Goal: Task Accomplishment & Management: Use online tool/utility

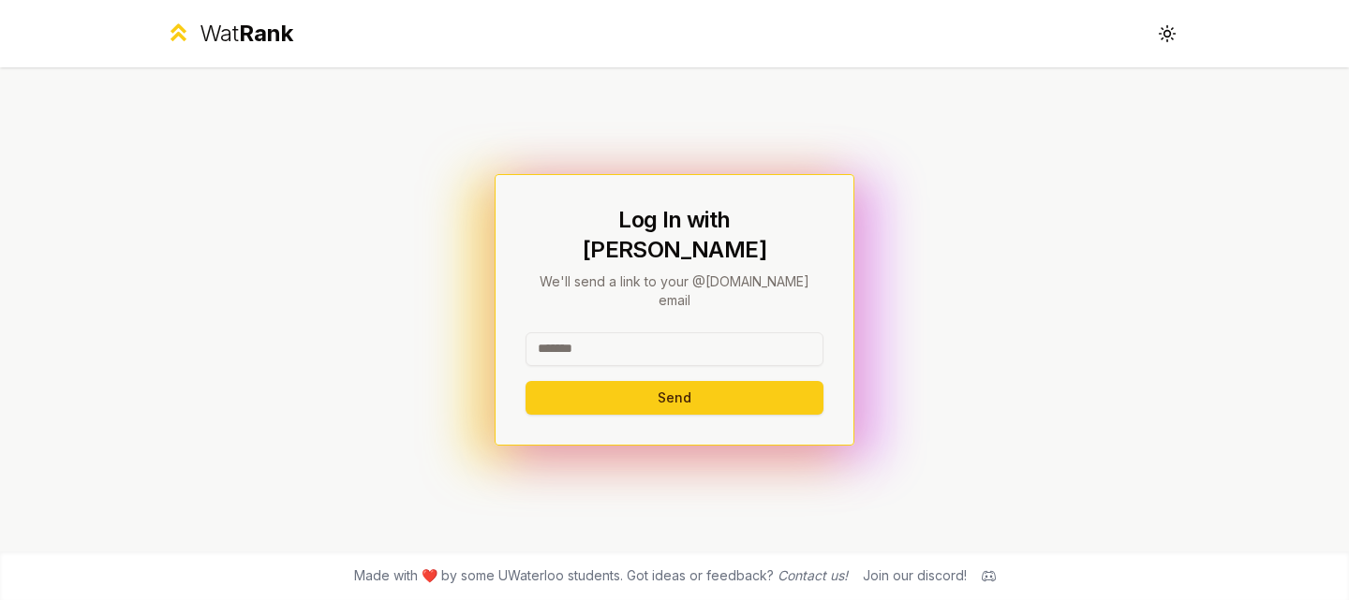
click at [611, 333] on input at bounding box center [675, 350] width 298 height 34
paste input "**********"
type input "**********"
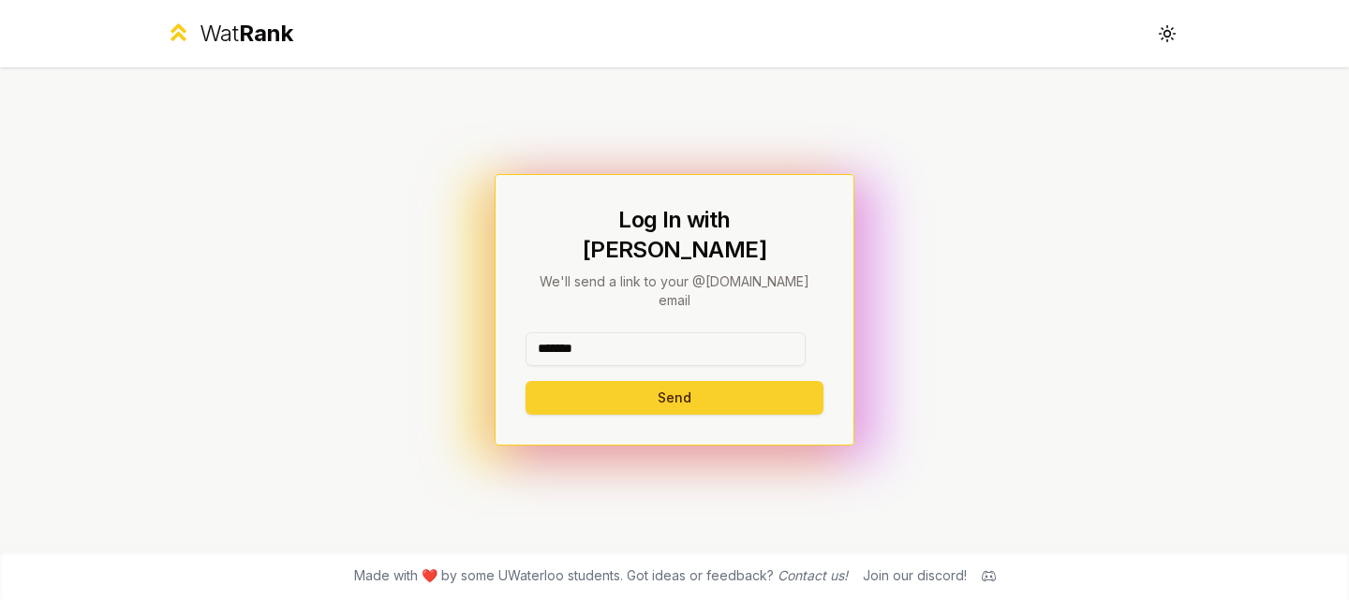
type input "*******"
click at [605, 381] on button "Send" at bounding box center [675, 398] width 298 height 34
type input "*******"
click at [570, 381] on button "Send" at bounding box center [675, 398] width 298 height 34
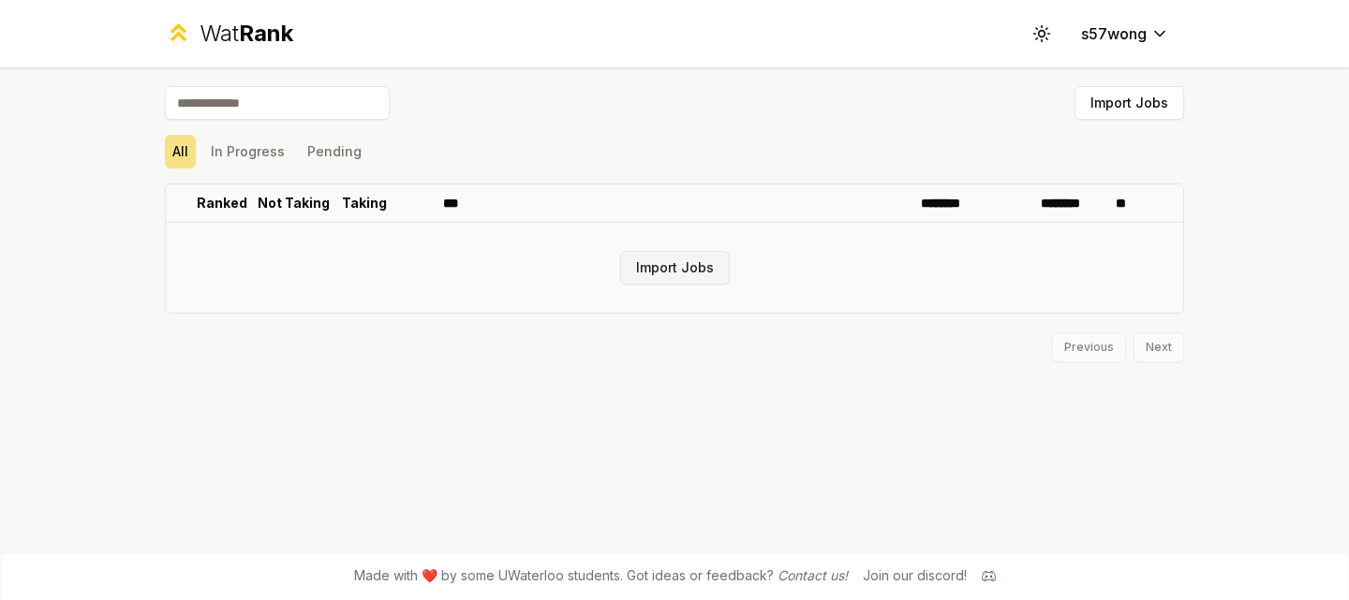
click at [699, 263] on button "Import Jobs" at bounding box center [675, 268] width 110 height 34
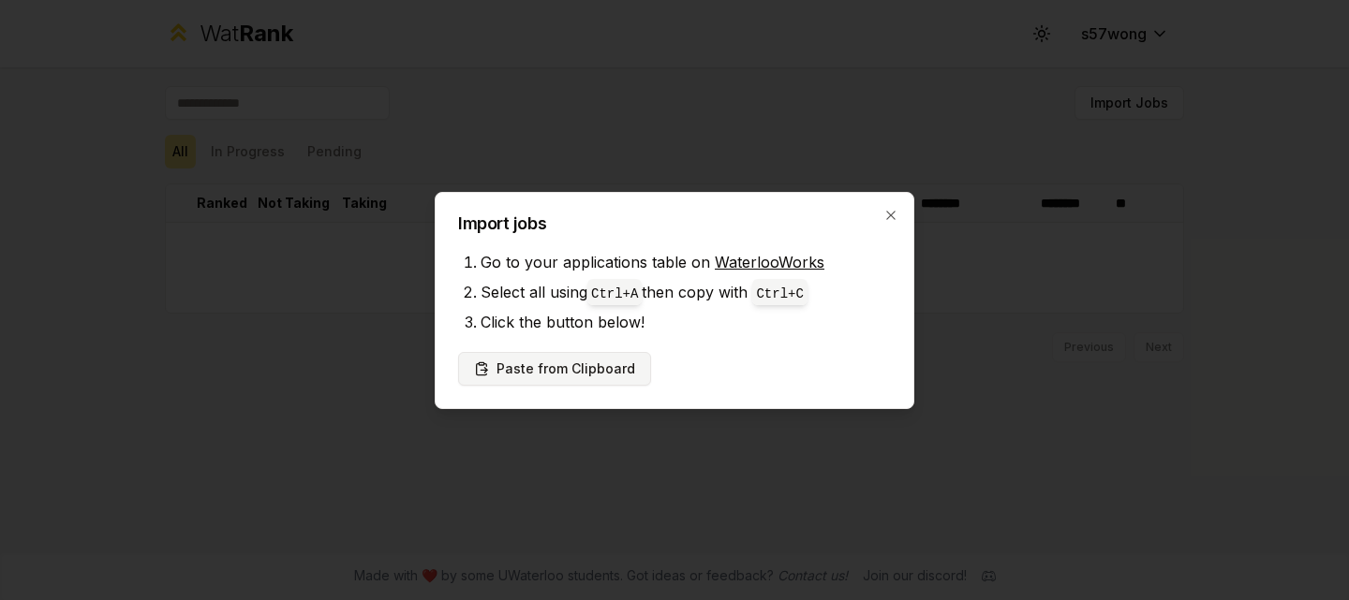
click at [575, 371] on button "Paste from Clipboard" at bounding box center [554, 369] width 193 height 34
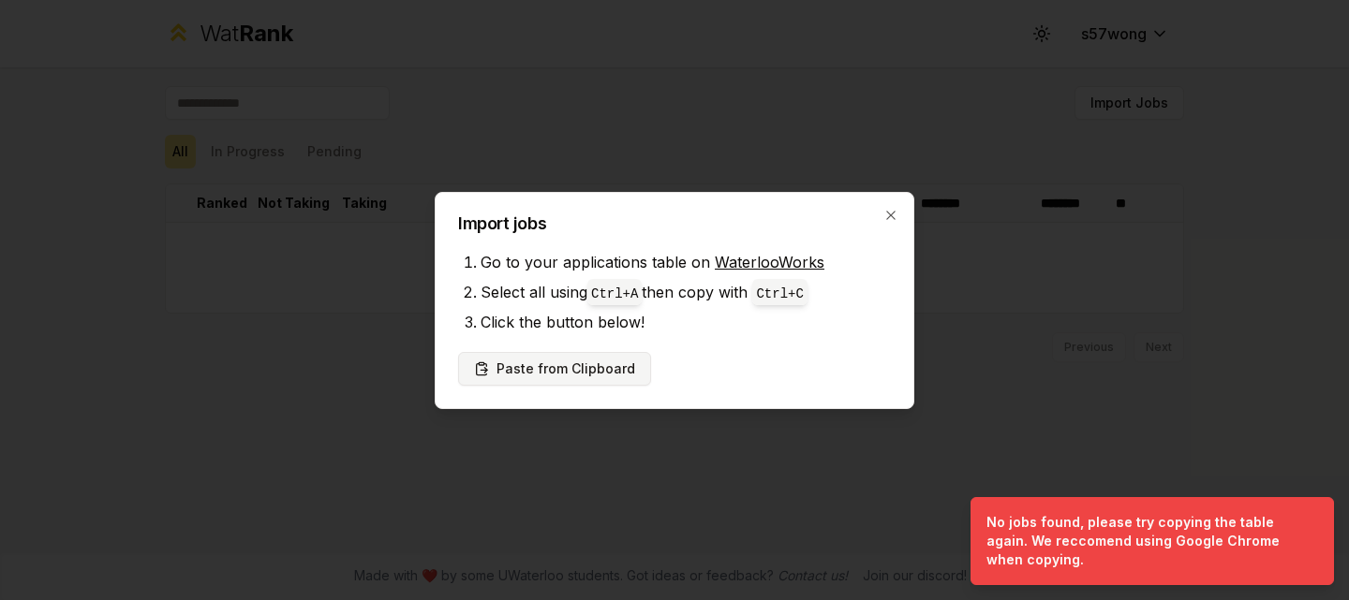
click at [516, 379] on button "Paste from Clipboard" at bounding box center [554, 369] width 193 height 34
click at [587, 375] on button "Paste from Clipboard" at bounding box center [554, 369] width 193 height 34
click at [570, 364] on button "Paste from Clipboard" at bounding box center [554, 369] width 193 height 34
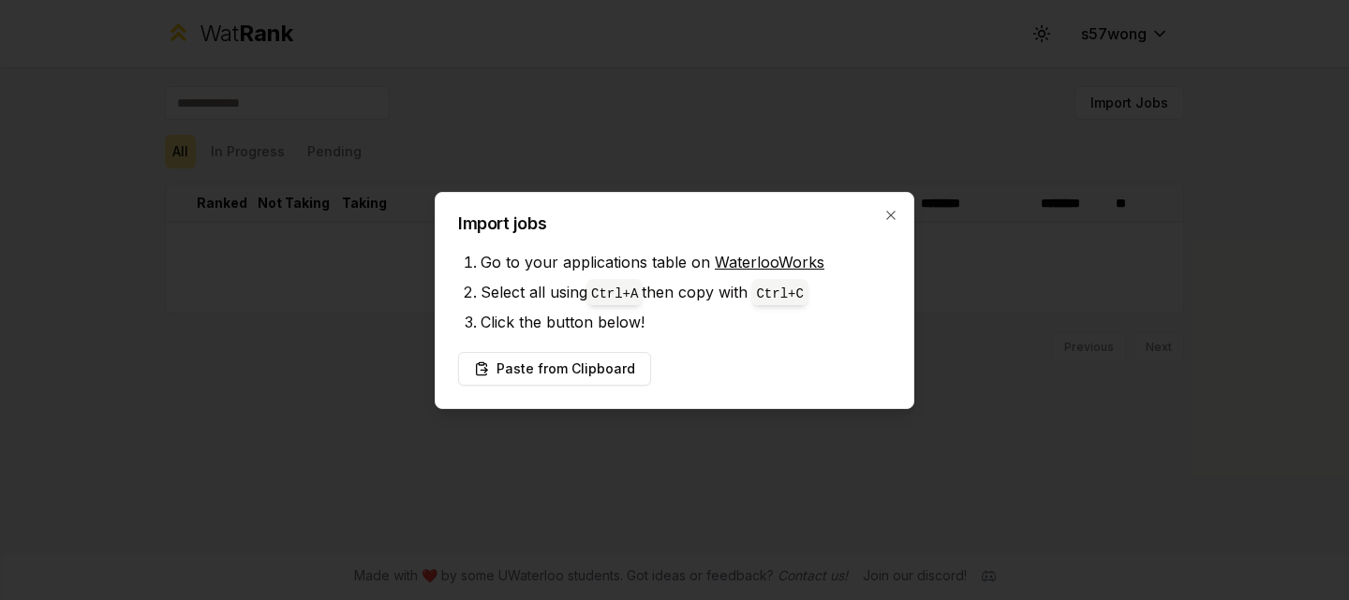
click at [898, 212] on div "Import jobs Go to your applications table on WaterlooWorks Select all using Ctr…" at bounding box center [675, 300] width 480 height 217
click at [881, 220] on h2 "Import jobs" at bounding box center [674, 223] width 433 height 17
click at [901, 222] on div "Import jobs Go to your applications table on WaterlooWorks Select all using Ctr…" at bounding box center [675, 300] width 480 height 217
click at [890, 217] on icon "button" at bounding box center [890, 215] width 15 height 15
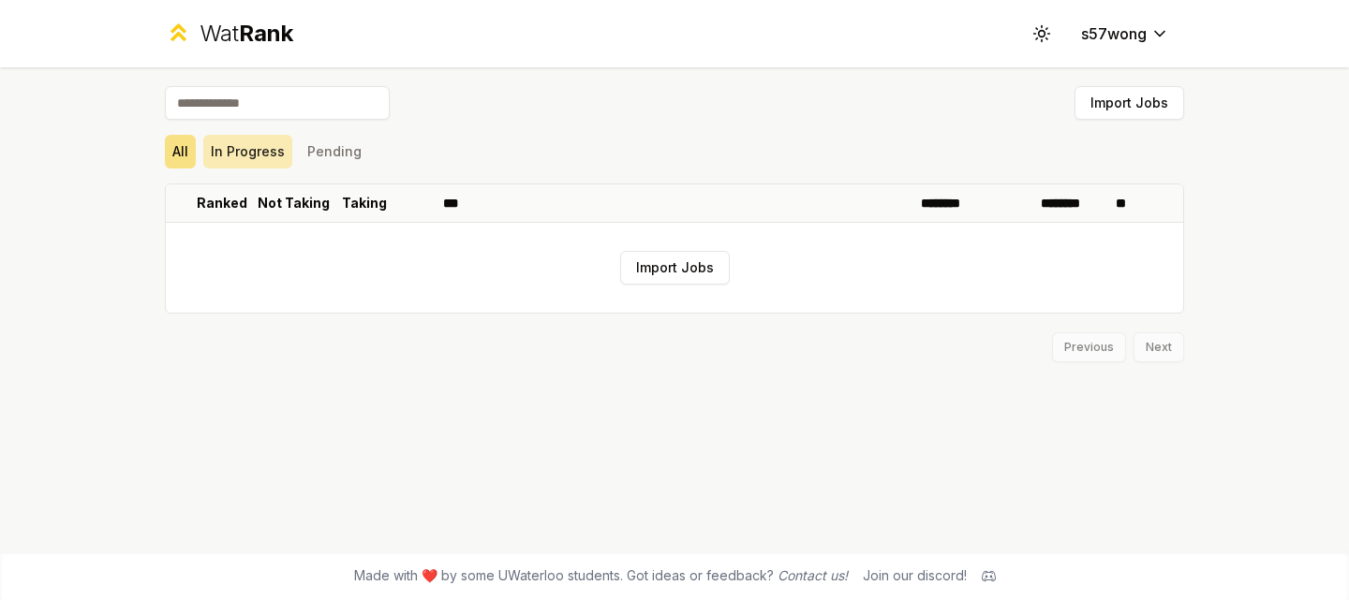
click at [259, 146] on button "In Progress" at bounding box center [247, 152] width 89 height 34
click at [349, 161] on button "Pending" at bounding box center [334, 152] width 69 height 34
click at [175, 154] on button "All" at bounding box center [180, 152] width 31 height 34
click at [1137, 103] on button "Import Jobs" at bounding box center [1129, 103] width 110 height 34
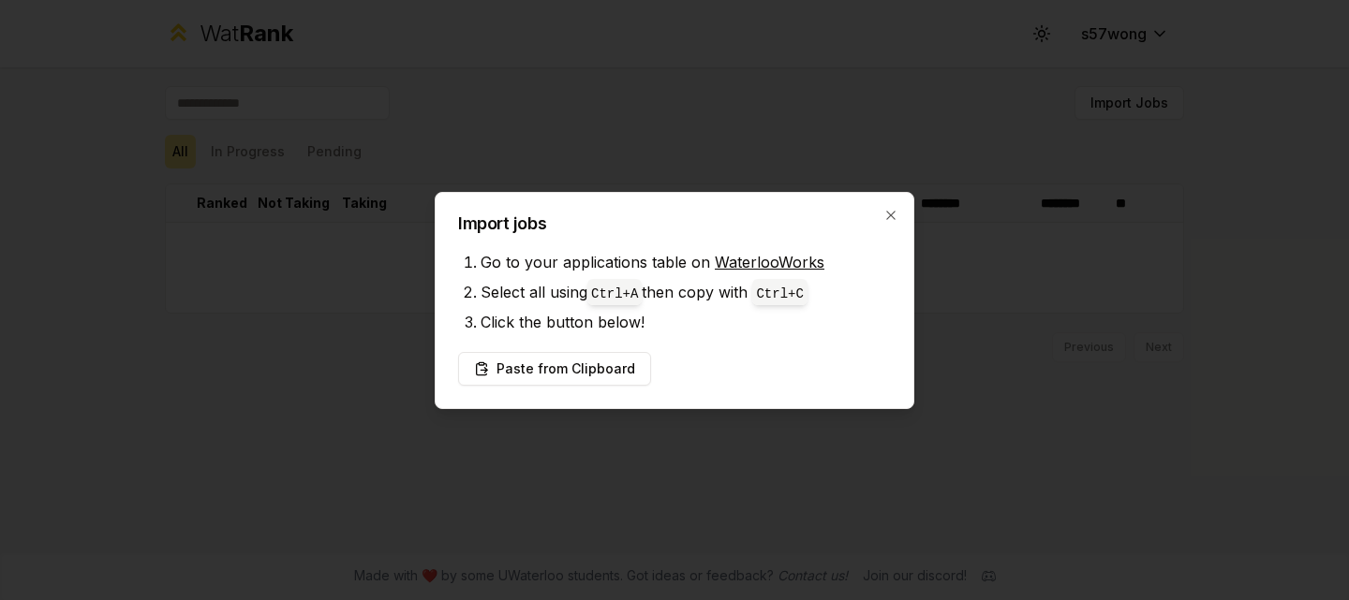
click at [897, 222] on div "Import jobs Go to your applications table on WaterlooWorks Select all using Ctr…" at bounding box center [675, 300] width 480 height 217
click at [894, 218] on icon "button" at bounding box center [890, 215] width 8 height 8
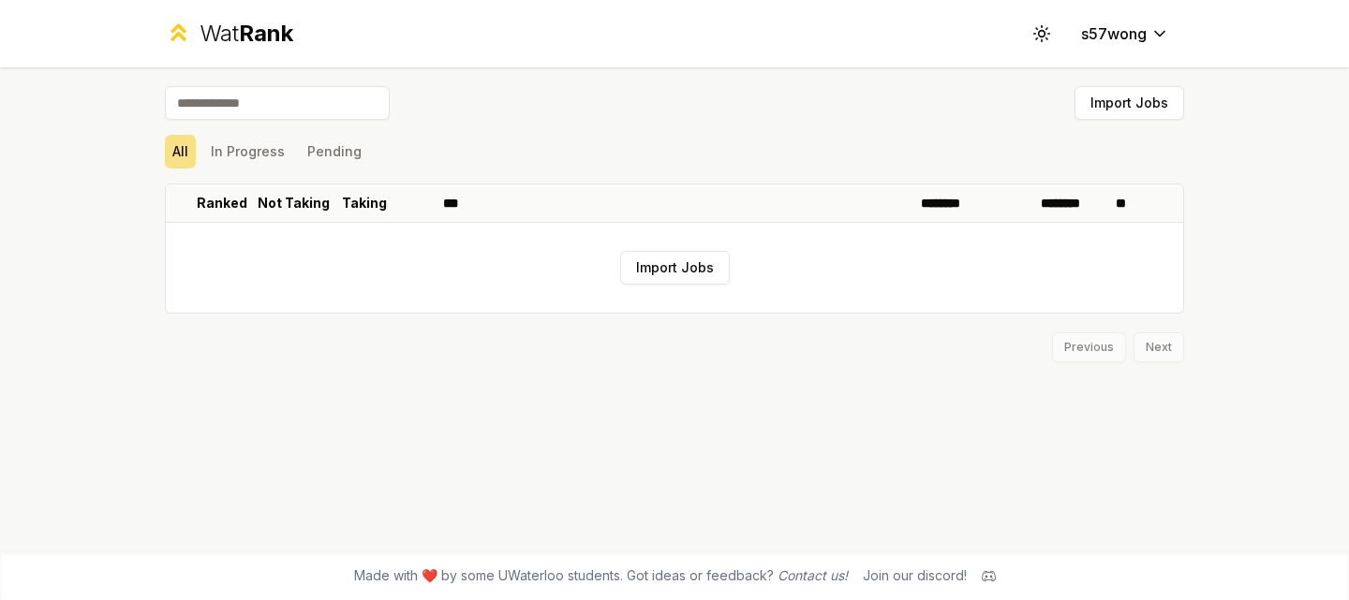
click at [309, 111] on input at bounding box center [277, 103] width 225 height 34
click at [258, 32] on span "Rank" at bounding box center [266, 33] width 54 height 27
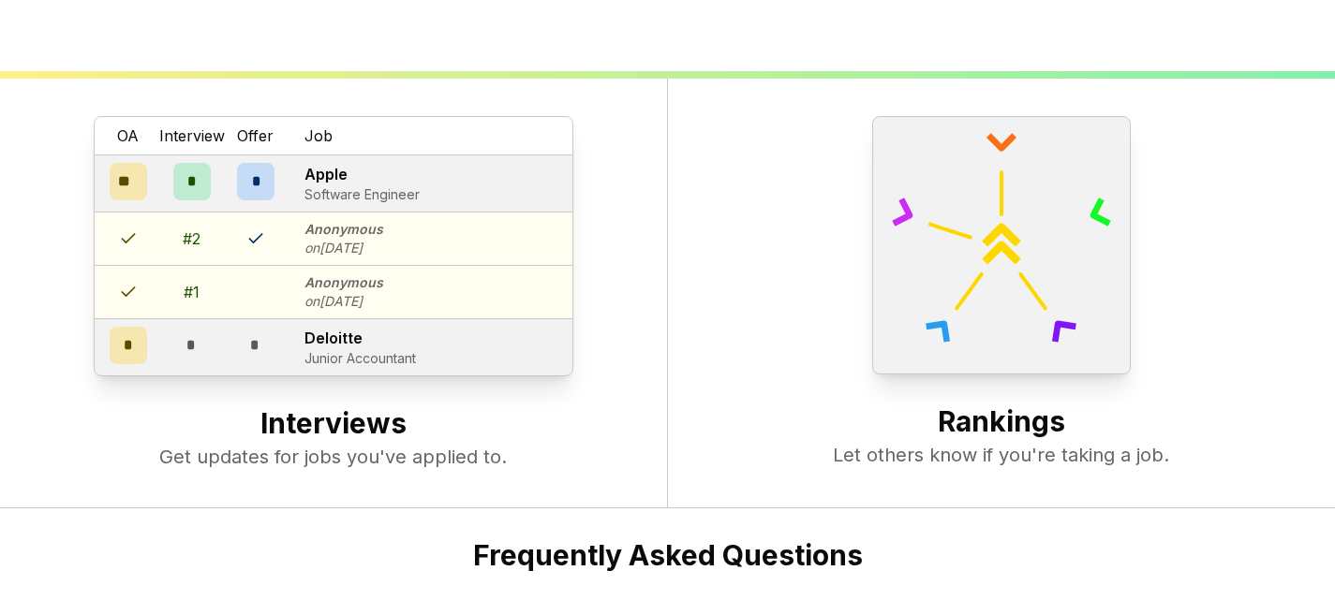
scroll to position [504, 0]
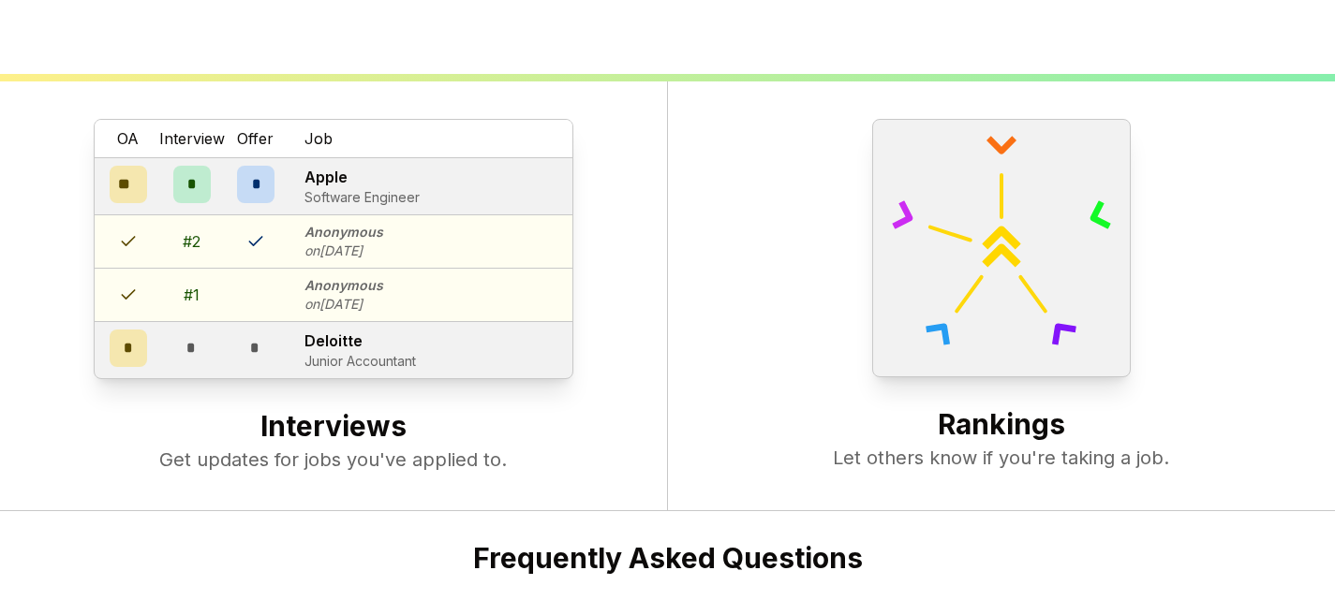
click at [300, 402] on div "OA Interview Offer Job ** * * Apple Software Engineer # 2 Anonymous on Oct 08 #…" at bounding box center [334, 296] width 668 height 430
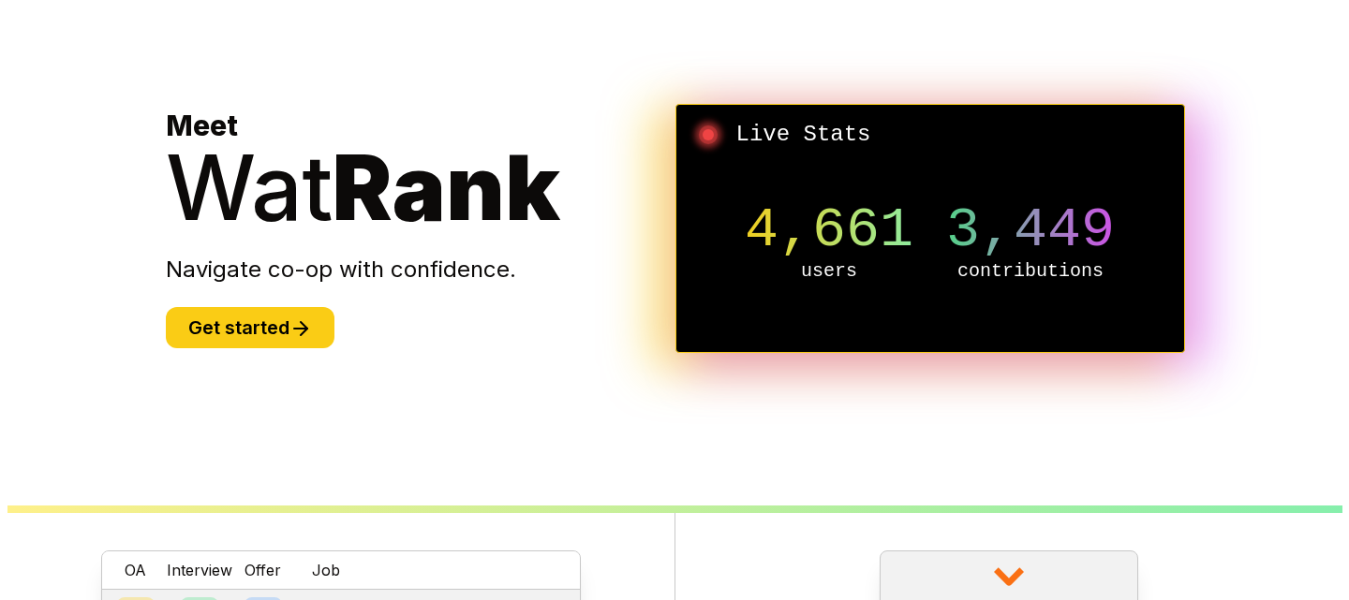
scroll to position [0, 0]
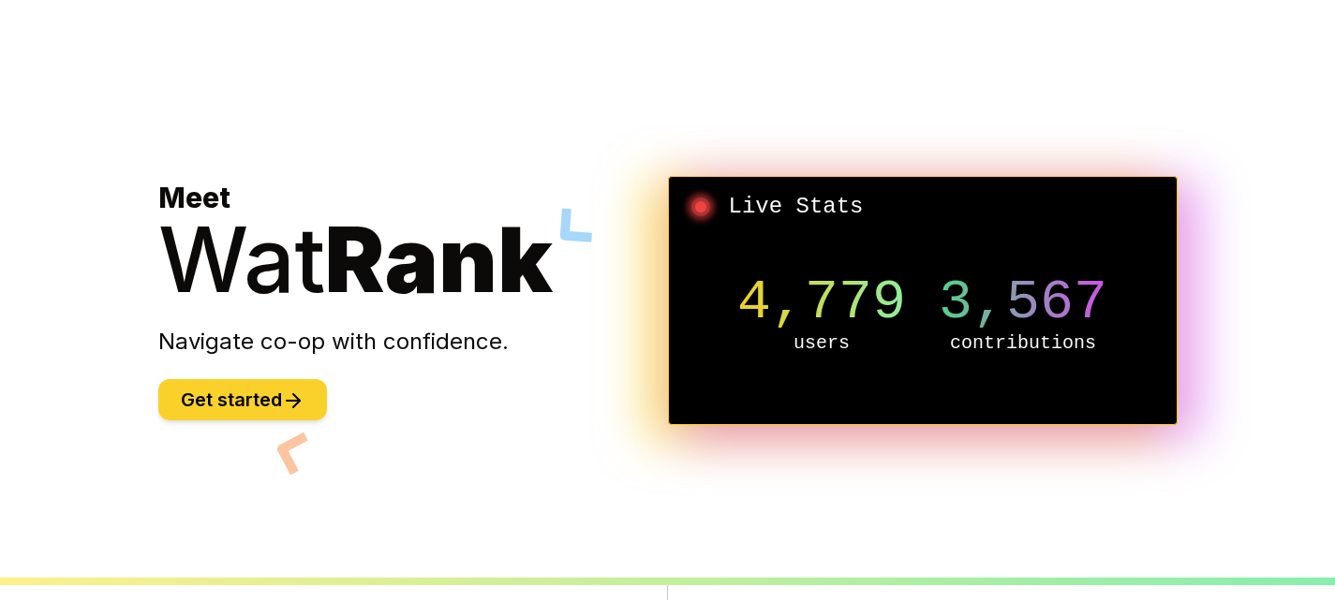
click at [278, 418] on button "Get started" at bounding box center [242, 399] width 169 height 41
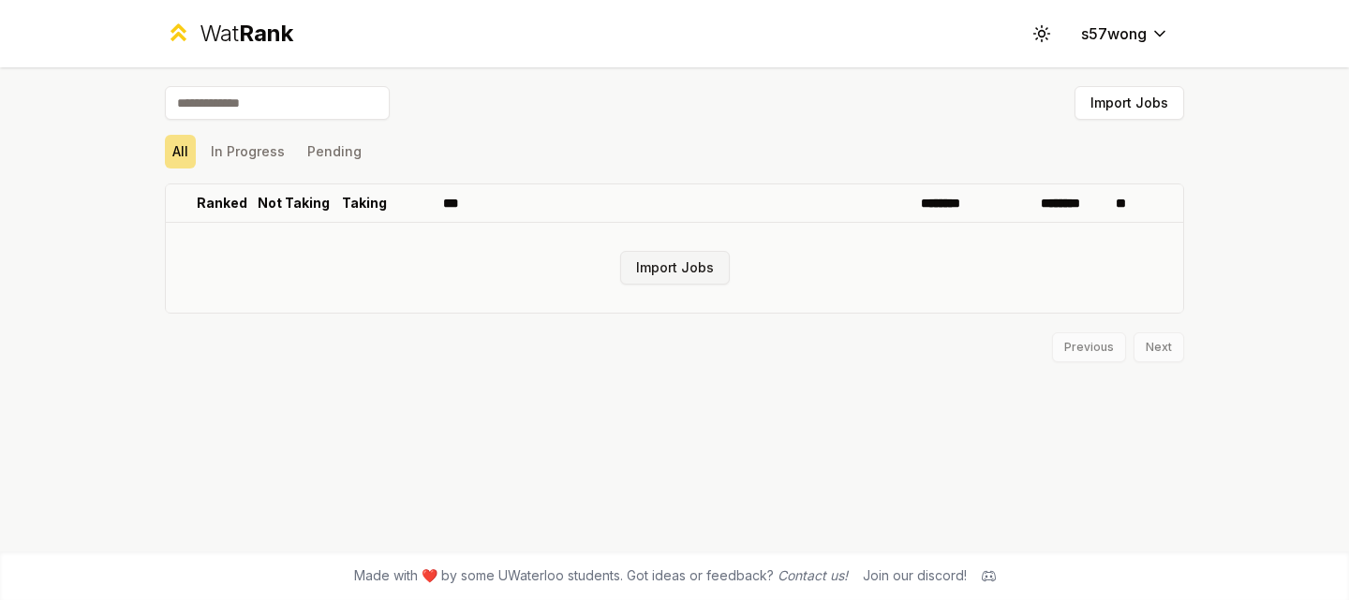
click at [682, 263] on button "Import Jobs" at bounding box center [675, 268] width 110 height 34
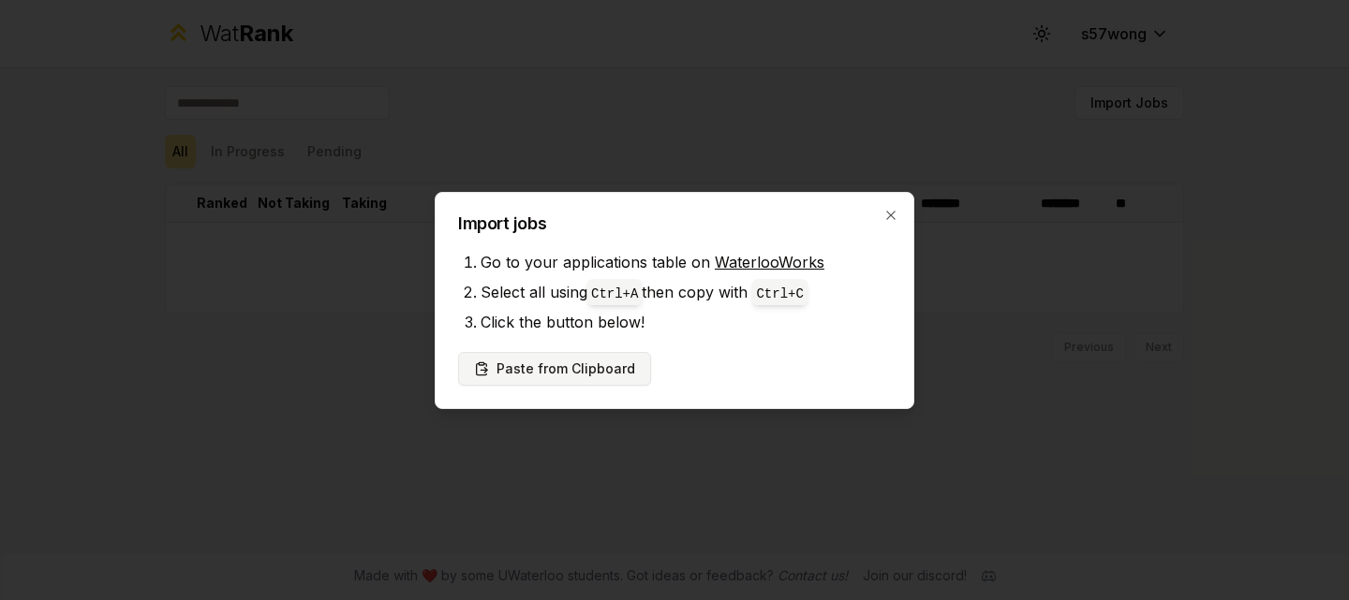
click at [579, 360] on button "Paste from Clipboard" at bounding box center [554, 369] width 193 height 34
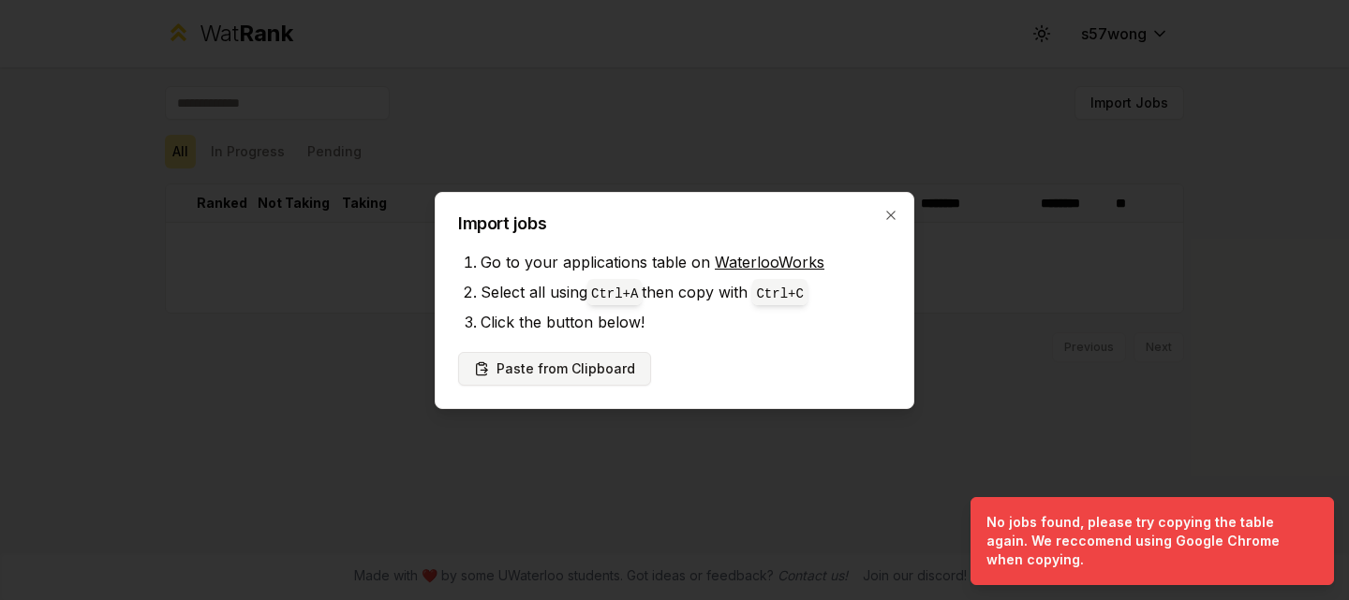
click at [529, 360] on button "Paste from Clipboard" at bounding box center [554, 369] width 193 height 34
click at [577, 363] on button "Paste from Clipboard" at bounding box center [554, 369] width 193 height 34
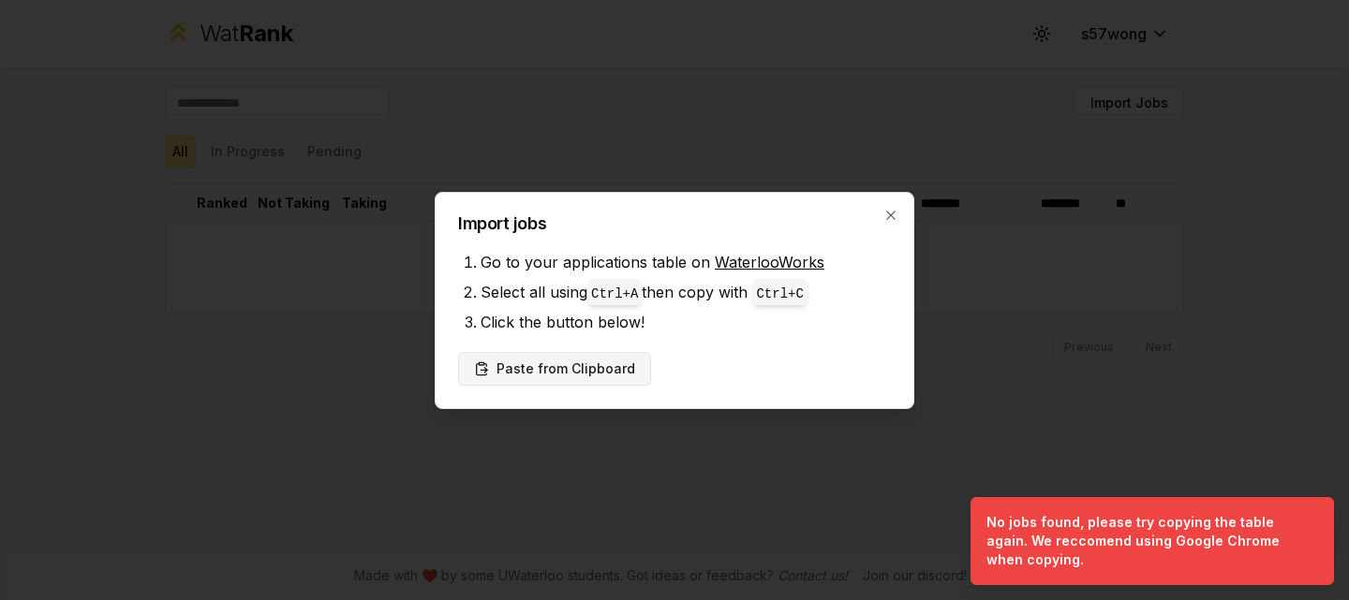
click at [577, 363] on button "Paste from Clipboard" at bounding box center [554, 369] width 193 height 34
click at [606, 357] on button "Paste from Clipboard" at bounding box center [554, 369] width 193 height 34
